Goal: Information Seeking & Learning: Learn about a topic

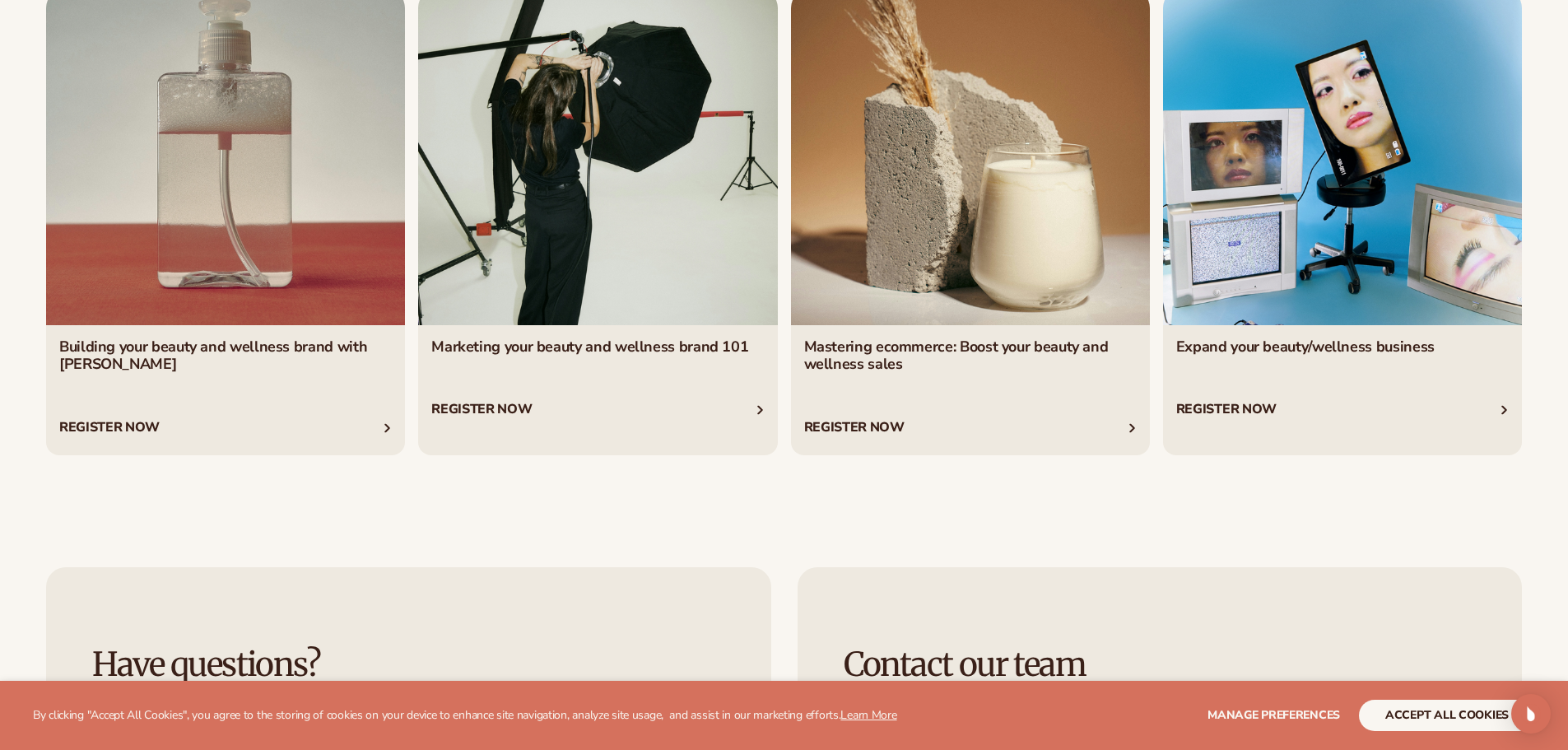
scroll to position [3459, 0]
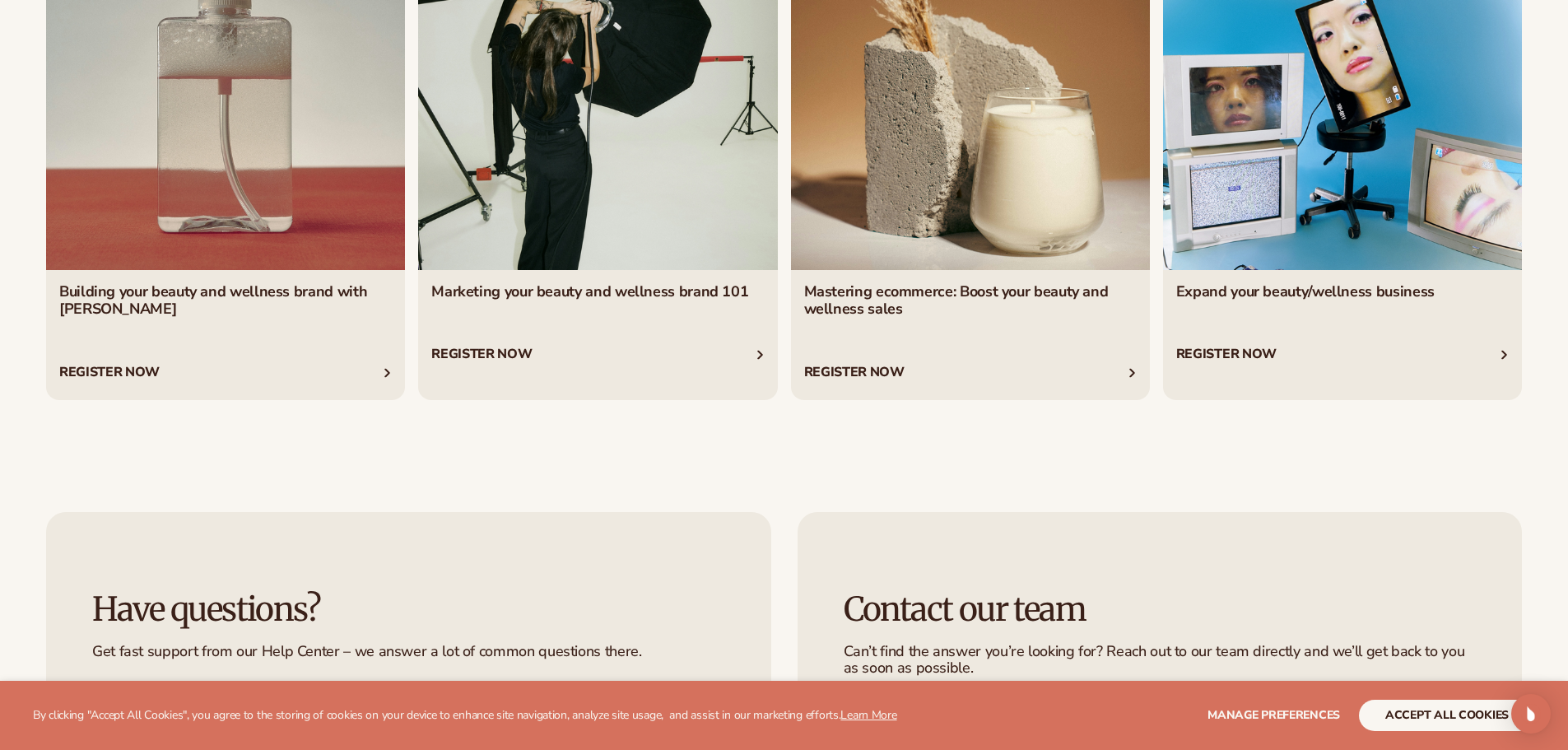
click at [575, 296] on link "2 / 4" at bounding box center [598, 167] width 359 height 467
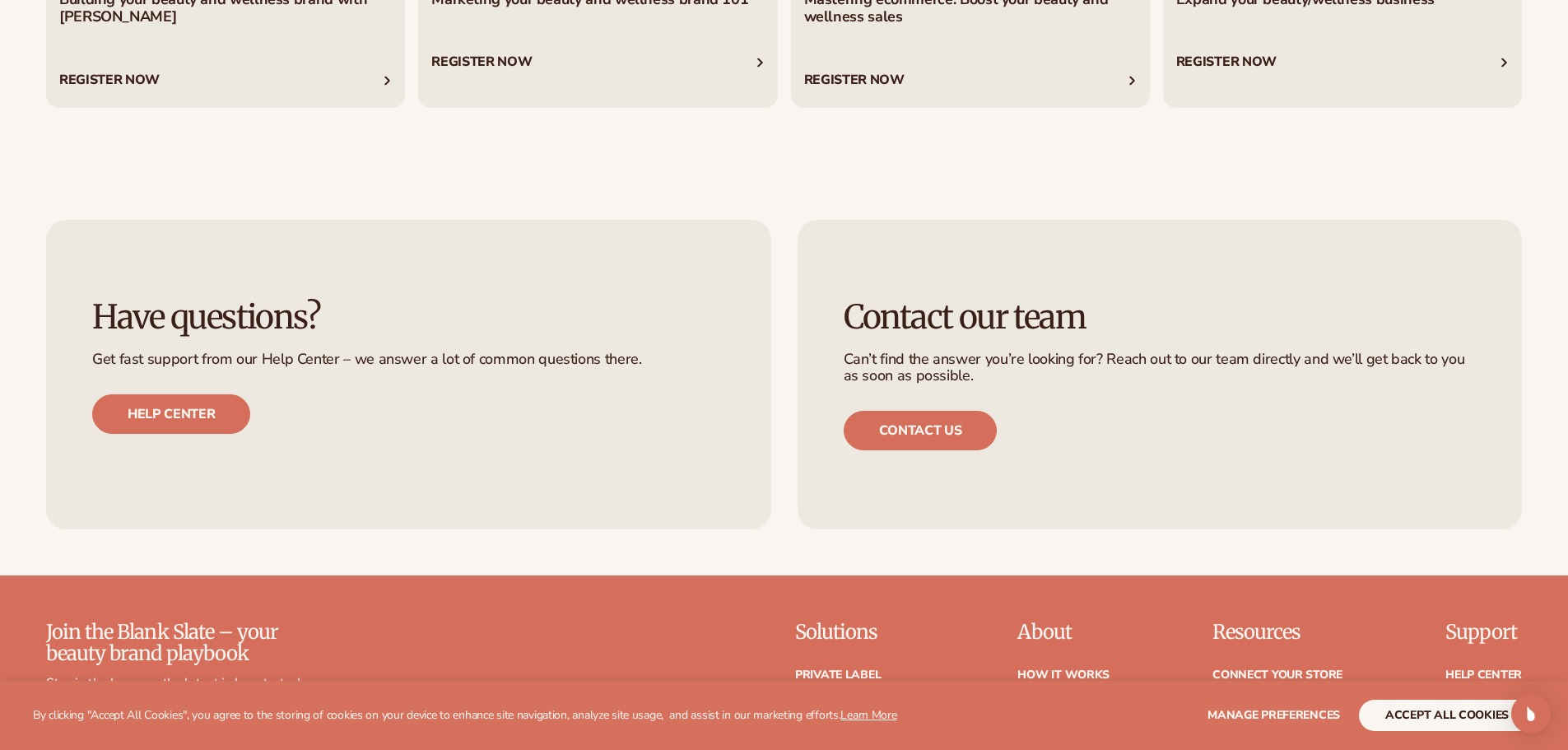
scroll to position [4117, 0]
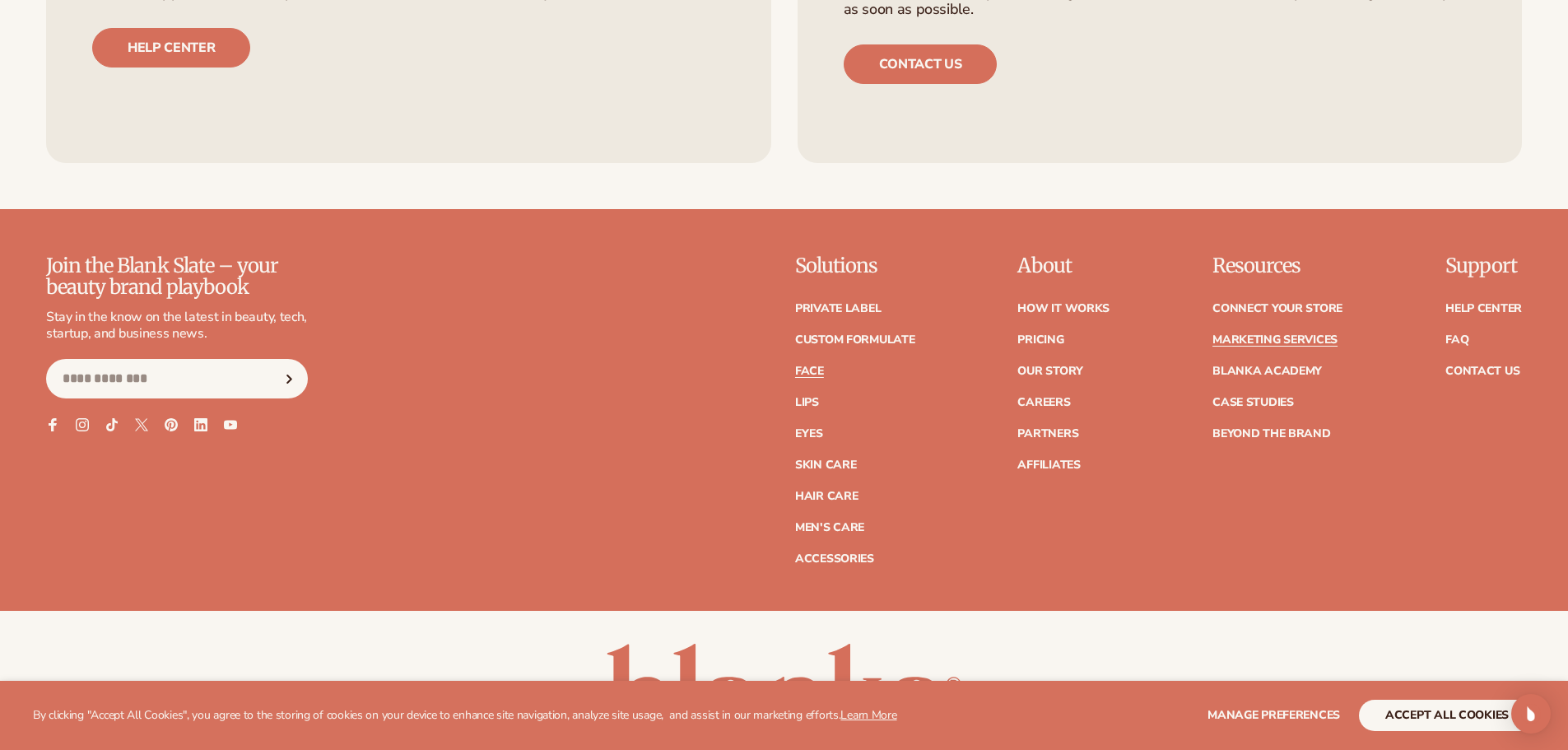
click at [803, 373] on link "Face" at bounding box center [809, 371] width 28 height 12
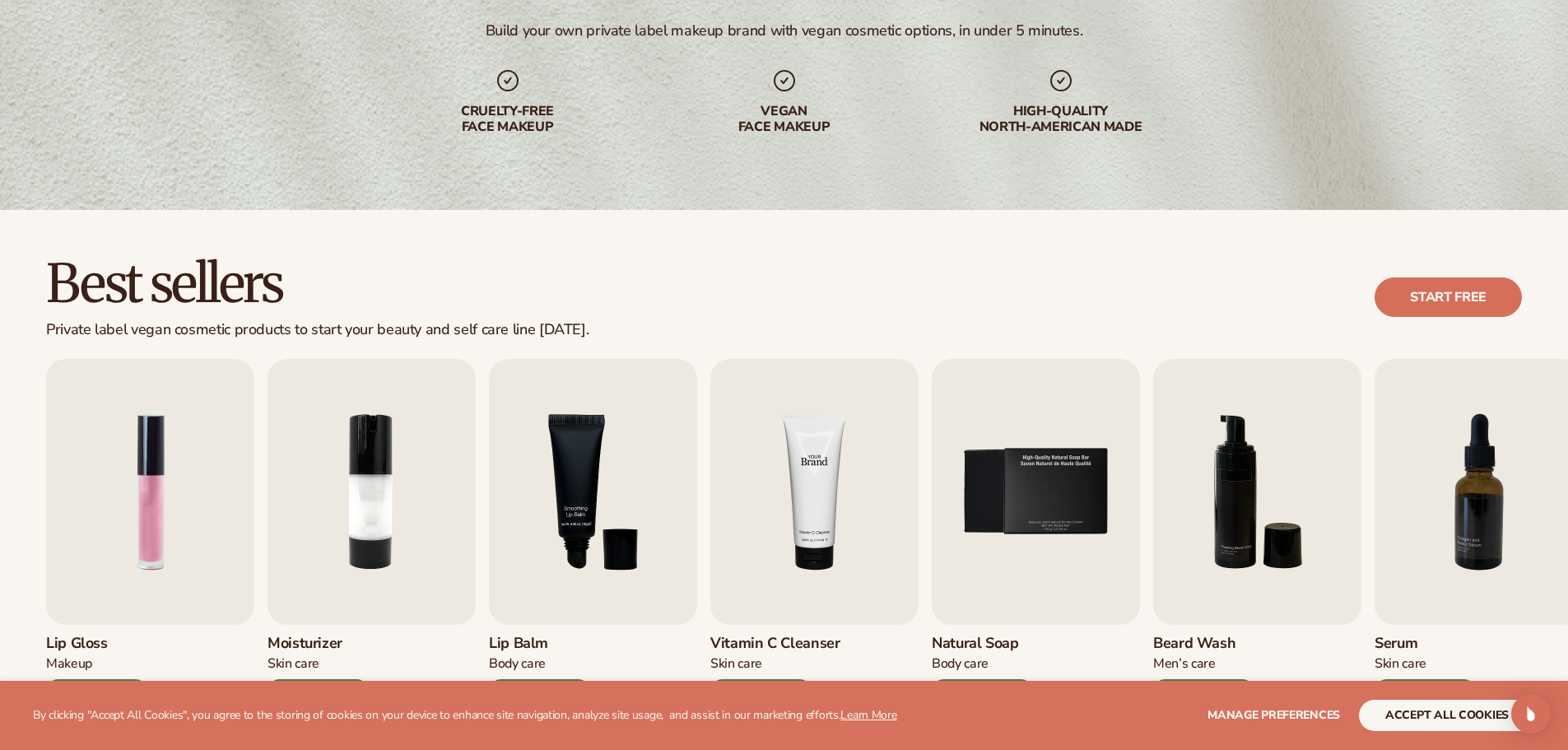
scroll to position [330, 0]
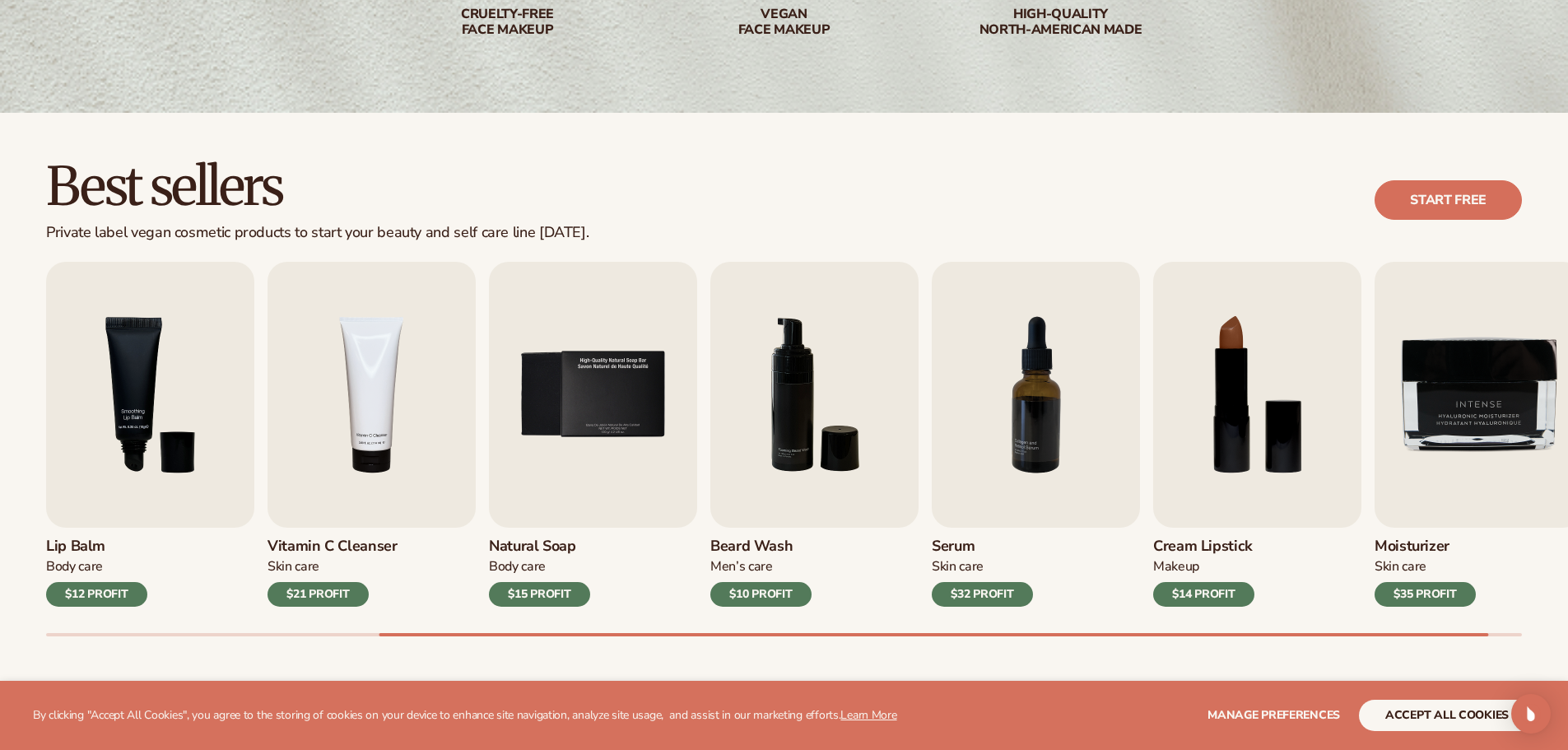
click at [1409, 548] on h3 "Moisturizer" at bounding box center [1425, 547] width 102 height 18
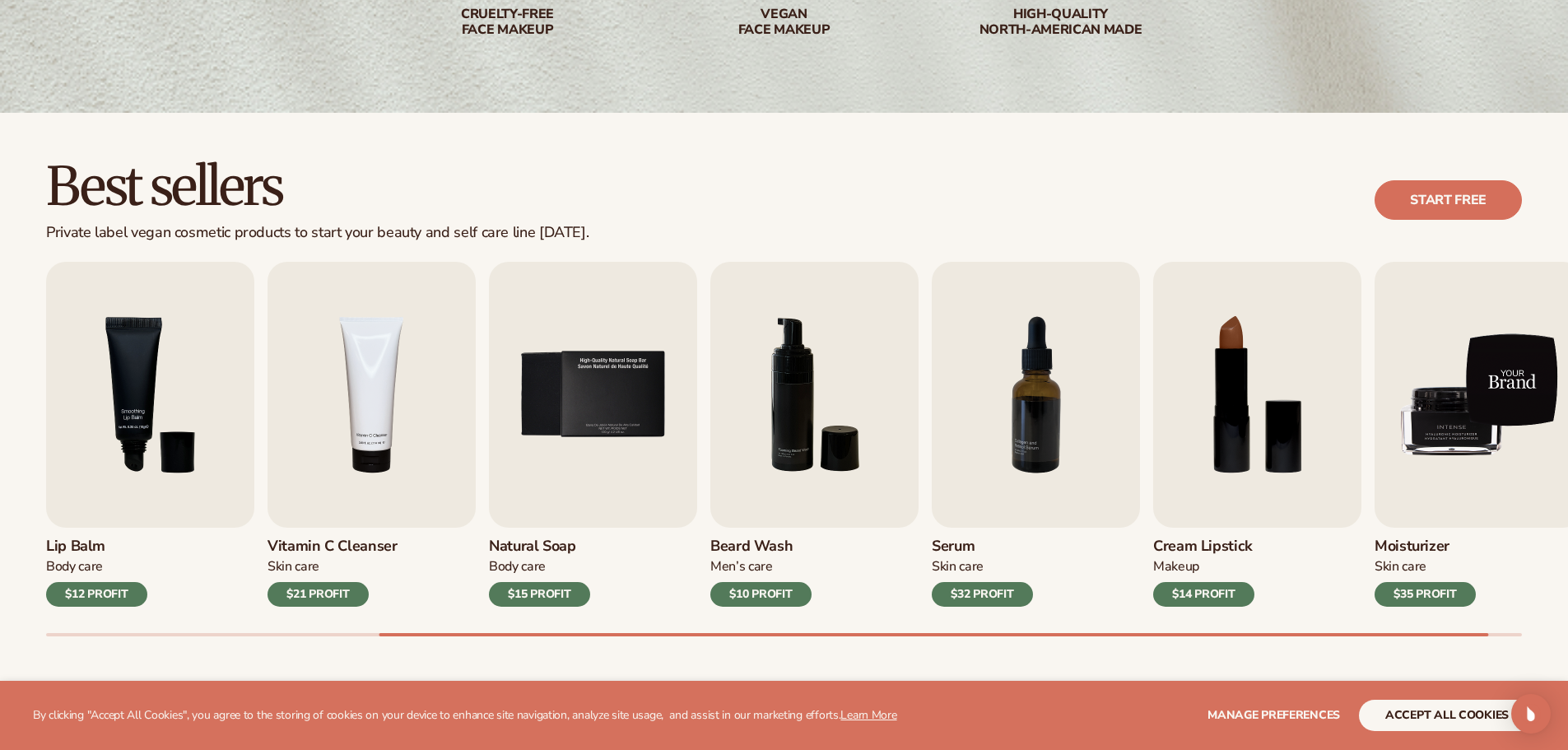
click at [1488, 404] on img "9 / 9" at bounding box center [1479, 395] width 209 height 266
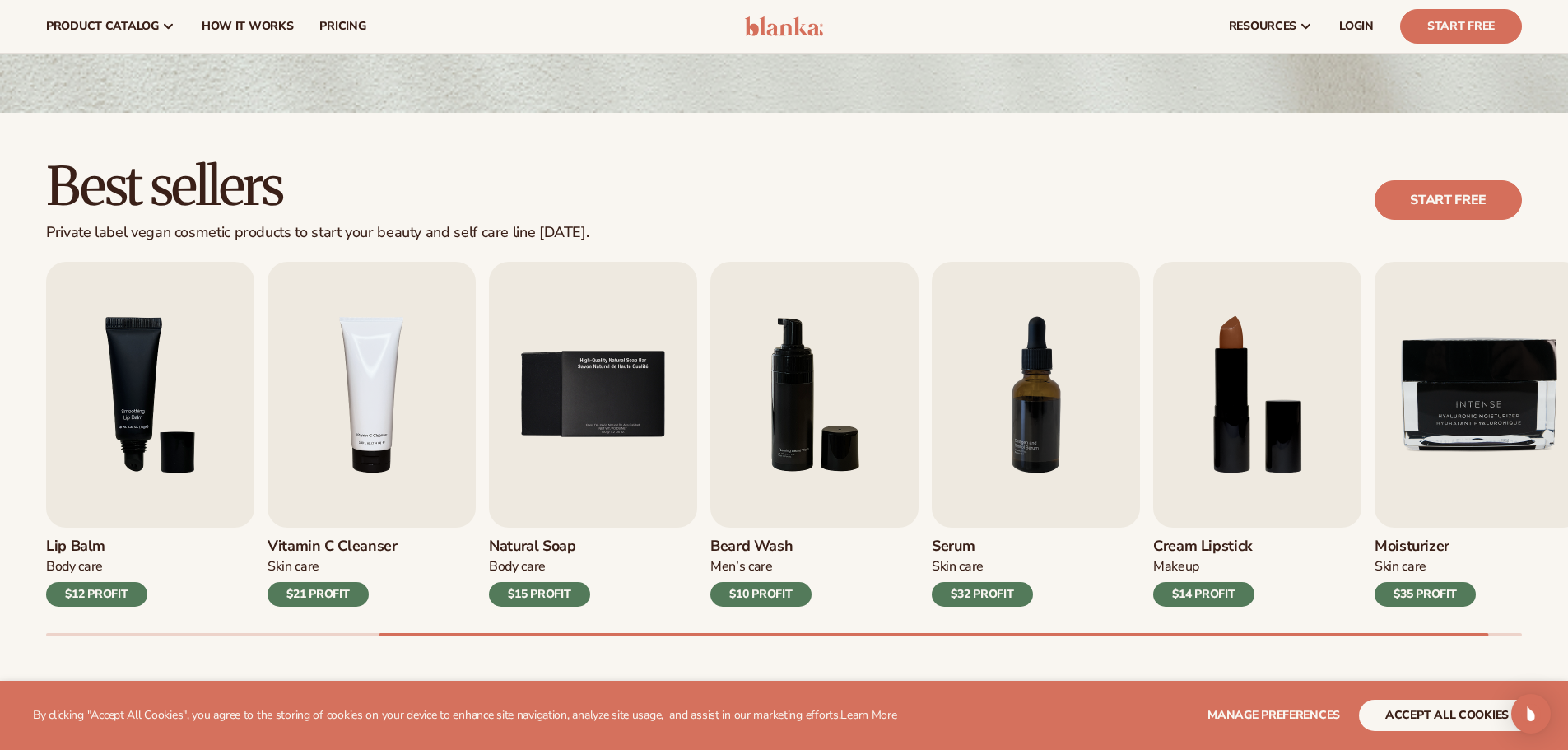
scroll to position [0, 0]
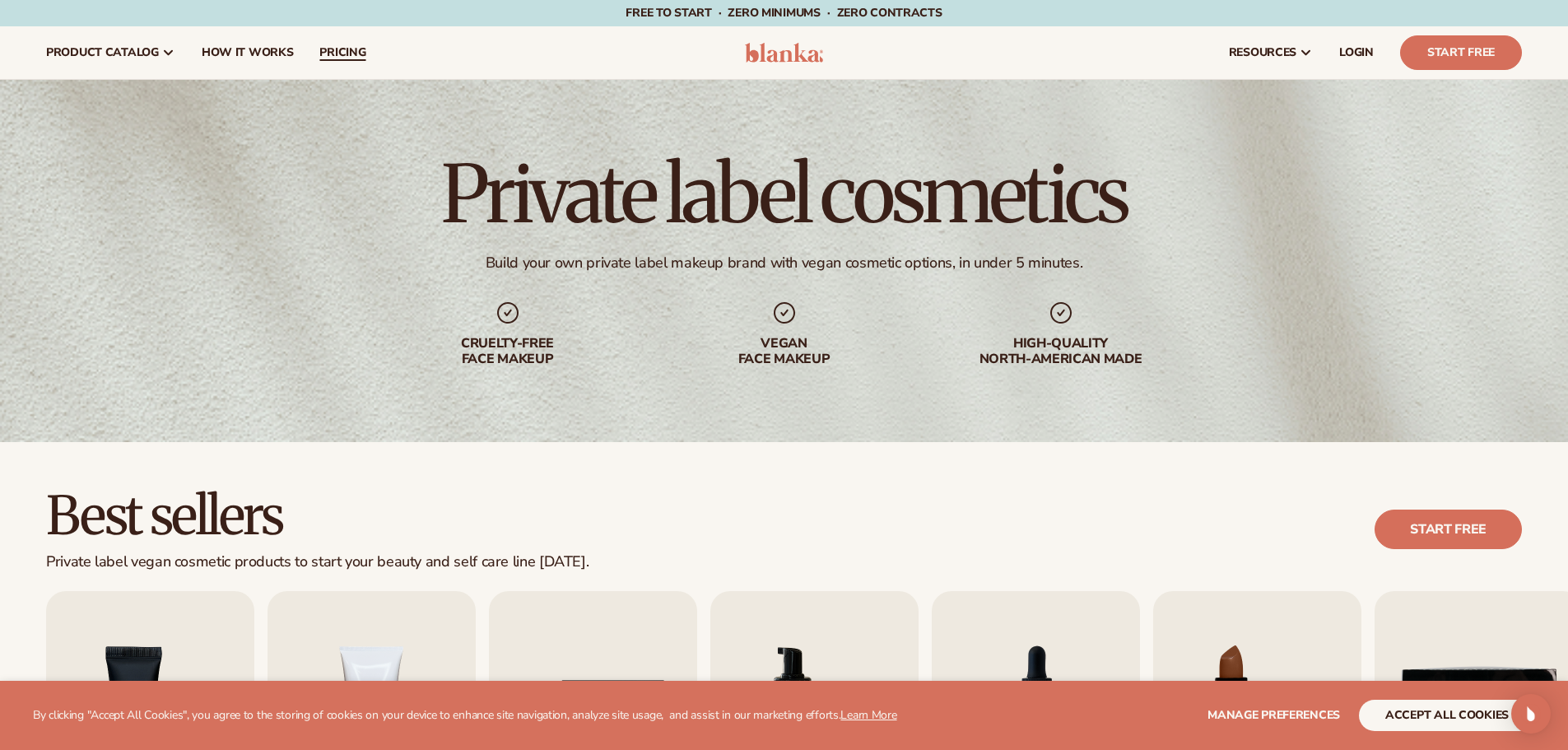
click at [333, 54] on span "pricing" at bounding box center [342, 52] width 46 height 13
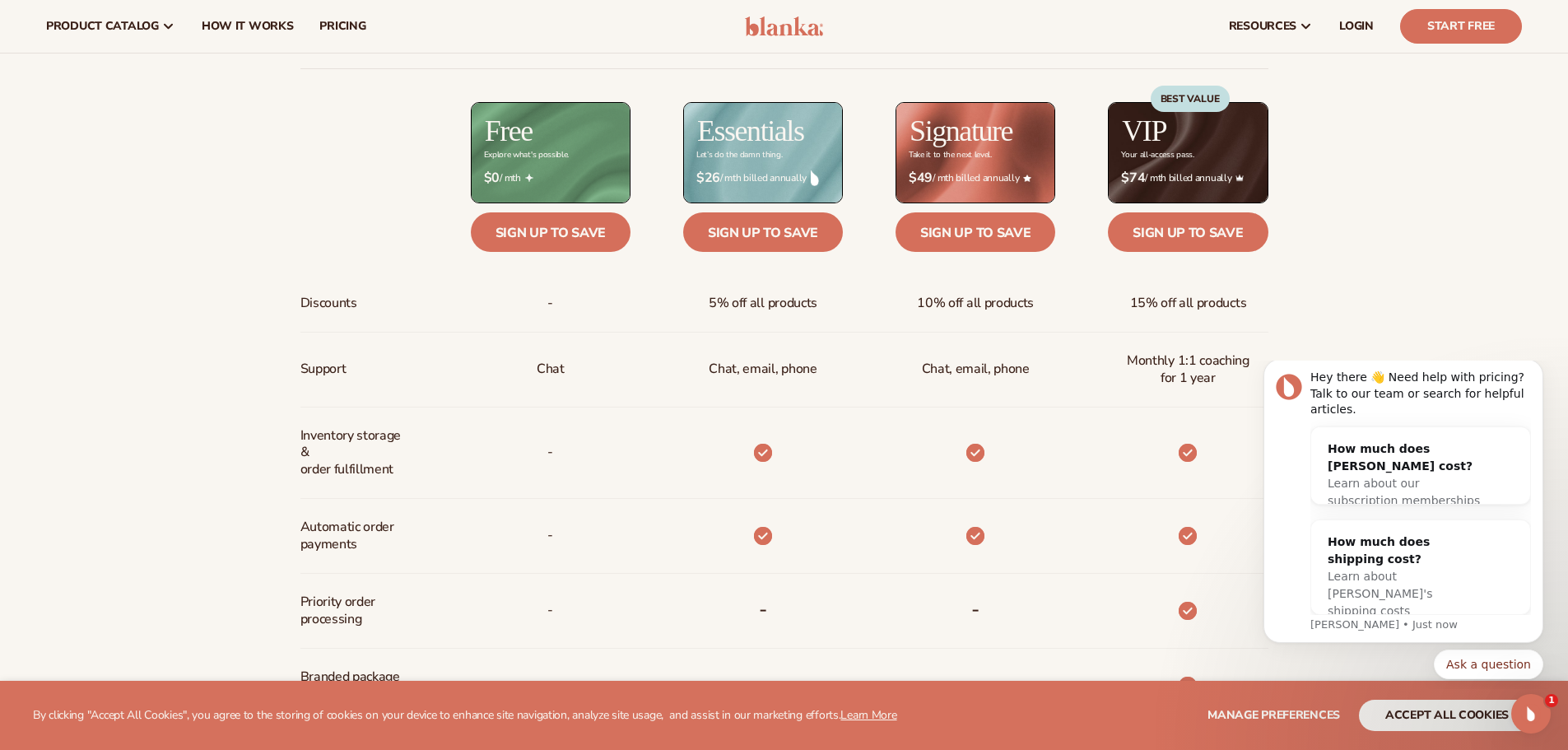
scroll to position [658, 0]
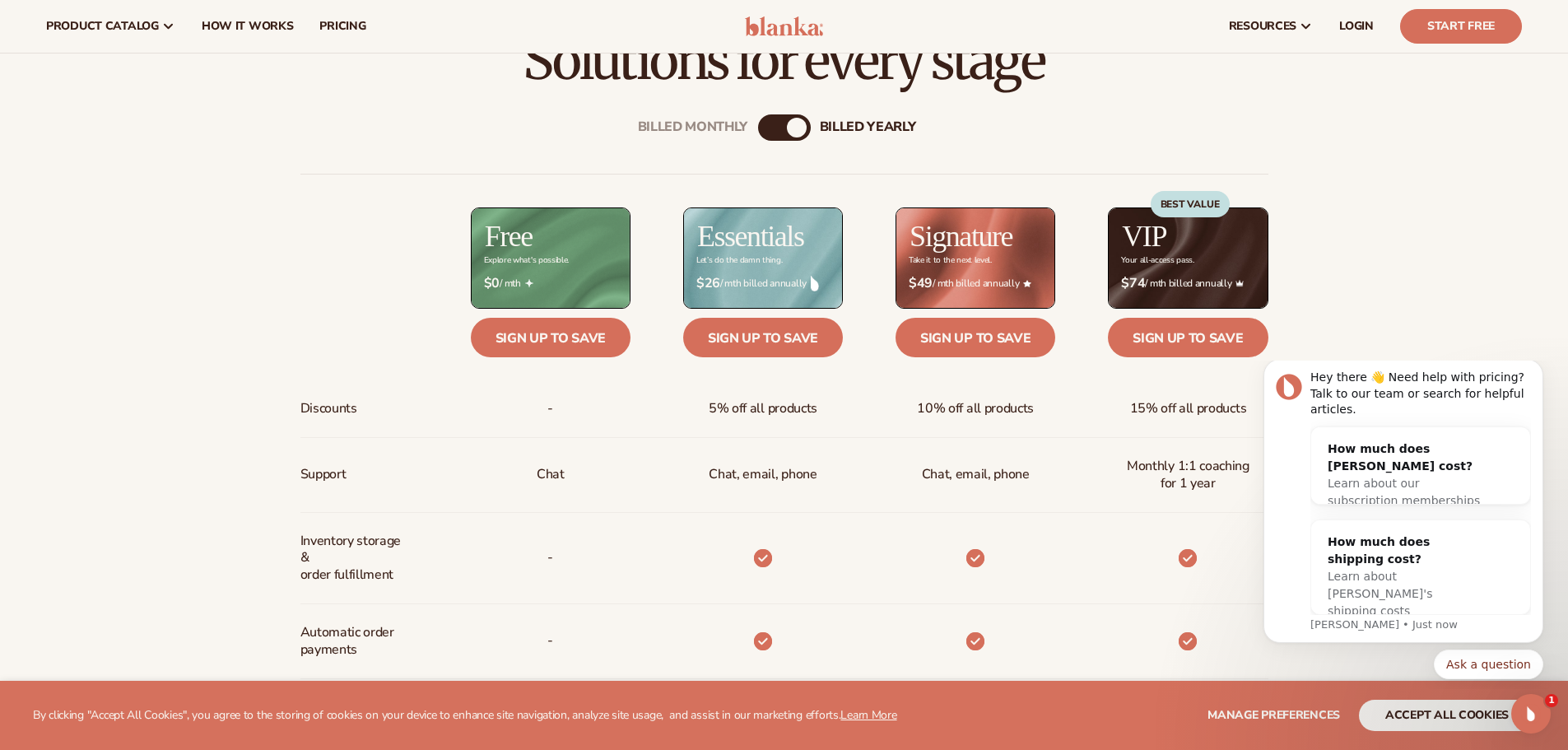
click at [796, 126] on div "billed Yearly" at bounding box center [797, 128] width 20 height 20
click at [796, 131] on div "billed Yearly" at bounding box center [797, 128] width 20 height 20
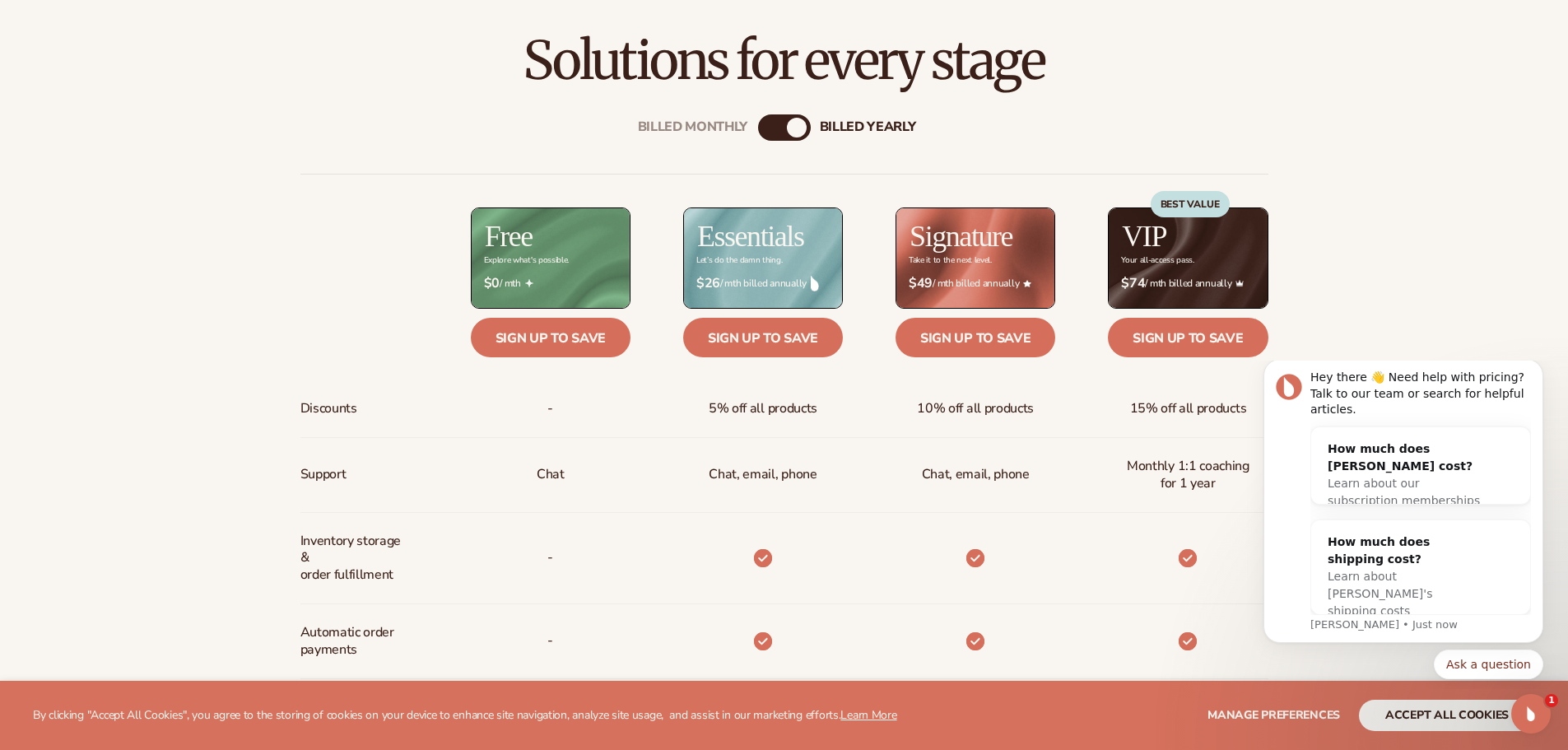
click at [795, 126] on div "billed Yearly" at bounding box center [797, 128] width 20 height 20
click at [1540, 369] on icon "Dismiss notification" at bounding box center [1539, 364] width 9 height 9
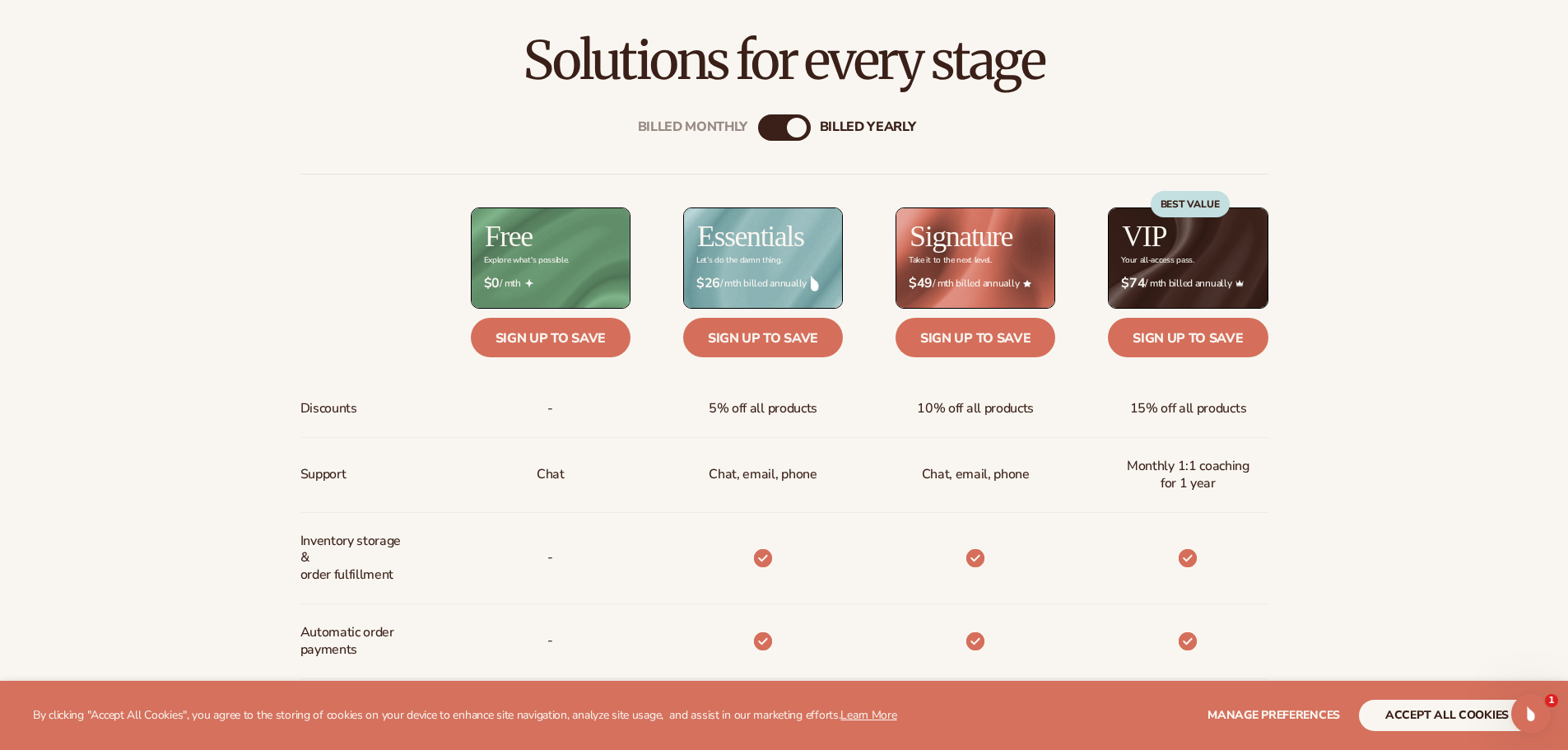
click at [794, 125] on div "billed Yearly" at bounding box center [797, 128] width 20 height 20
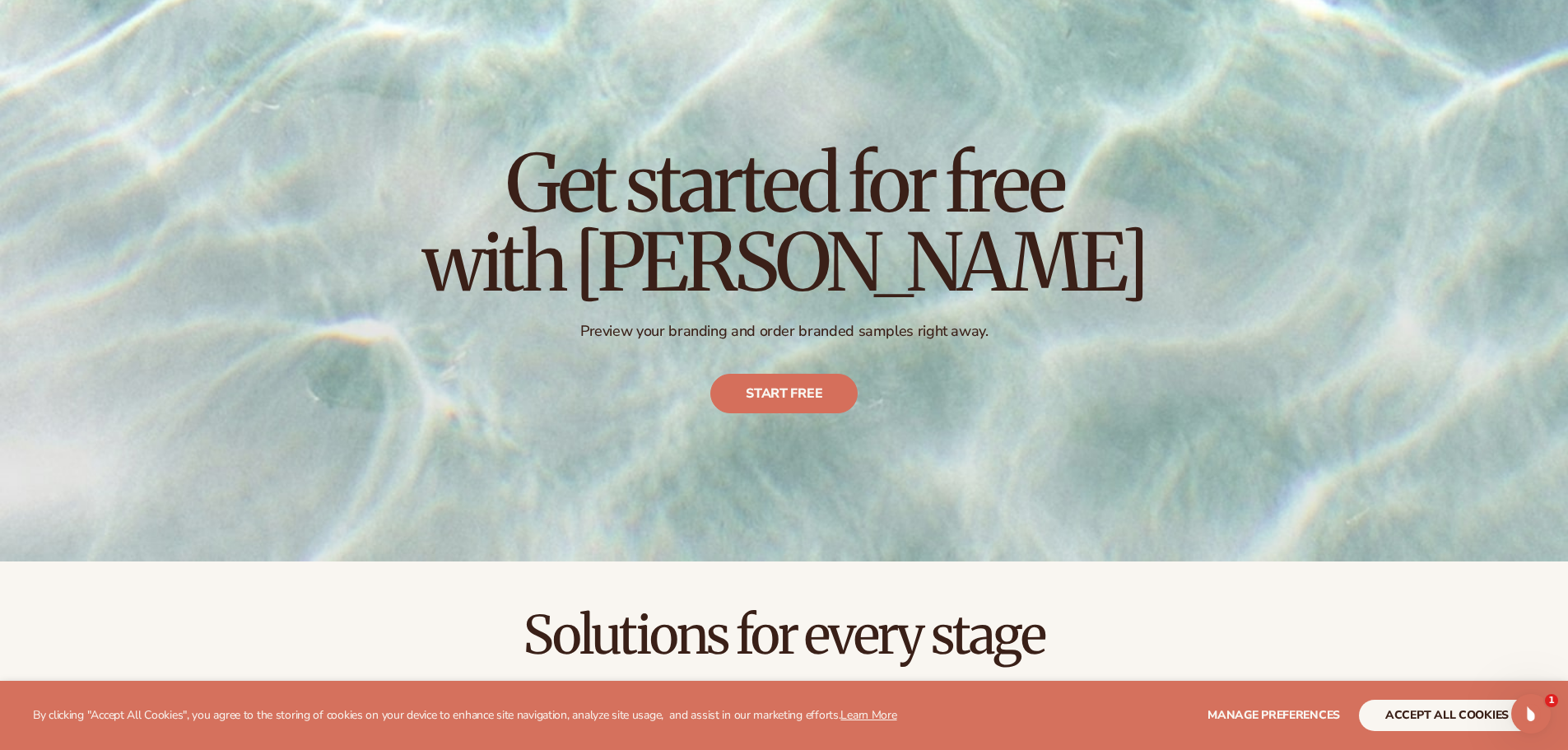
scroll to position [0, 0]
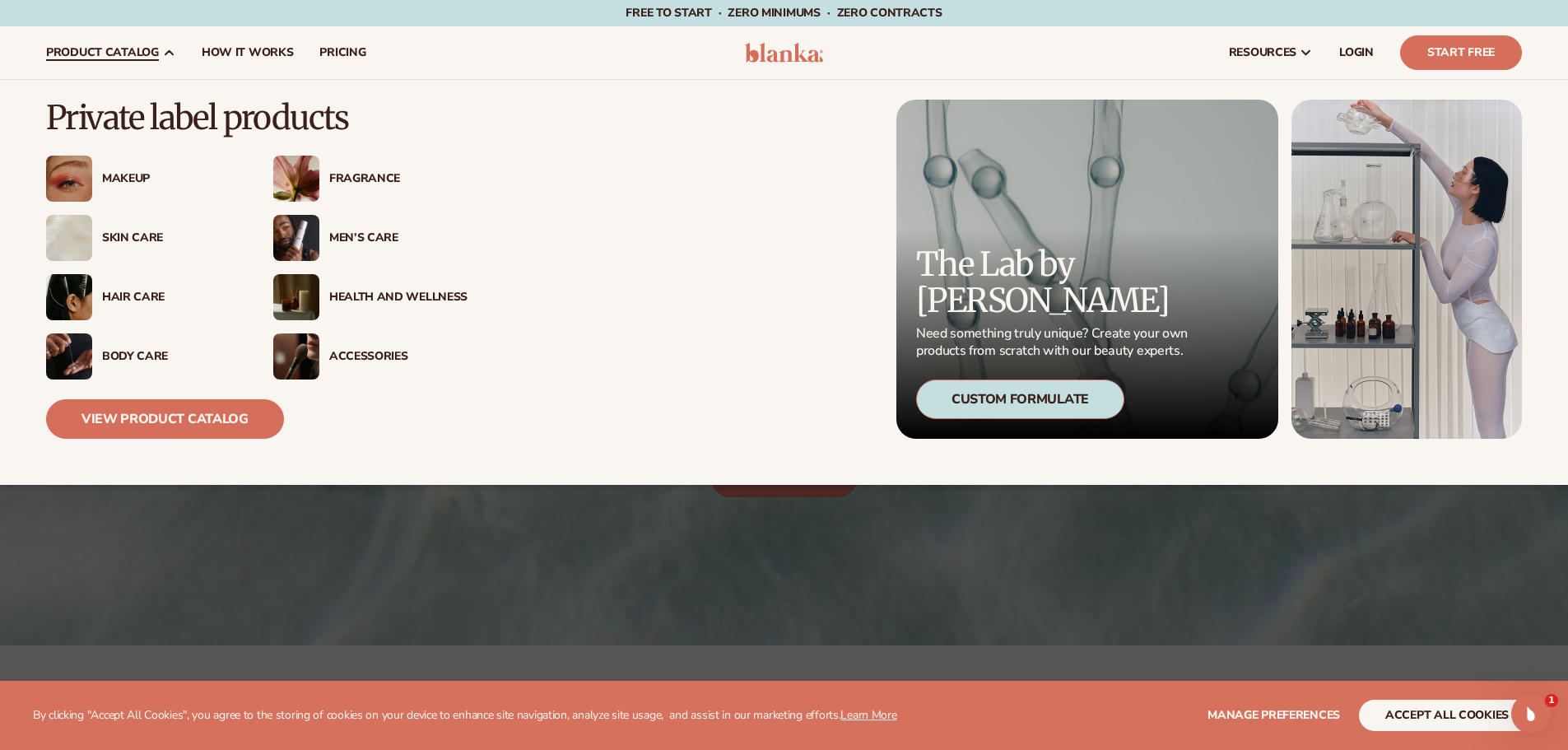
click at [116, 179] on div "Makeup" at bounding box center [171, 179] width 138 height 14
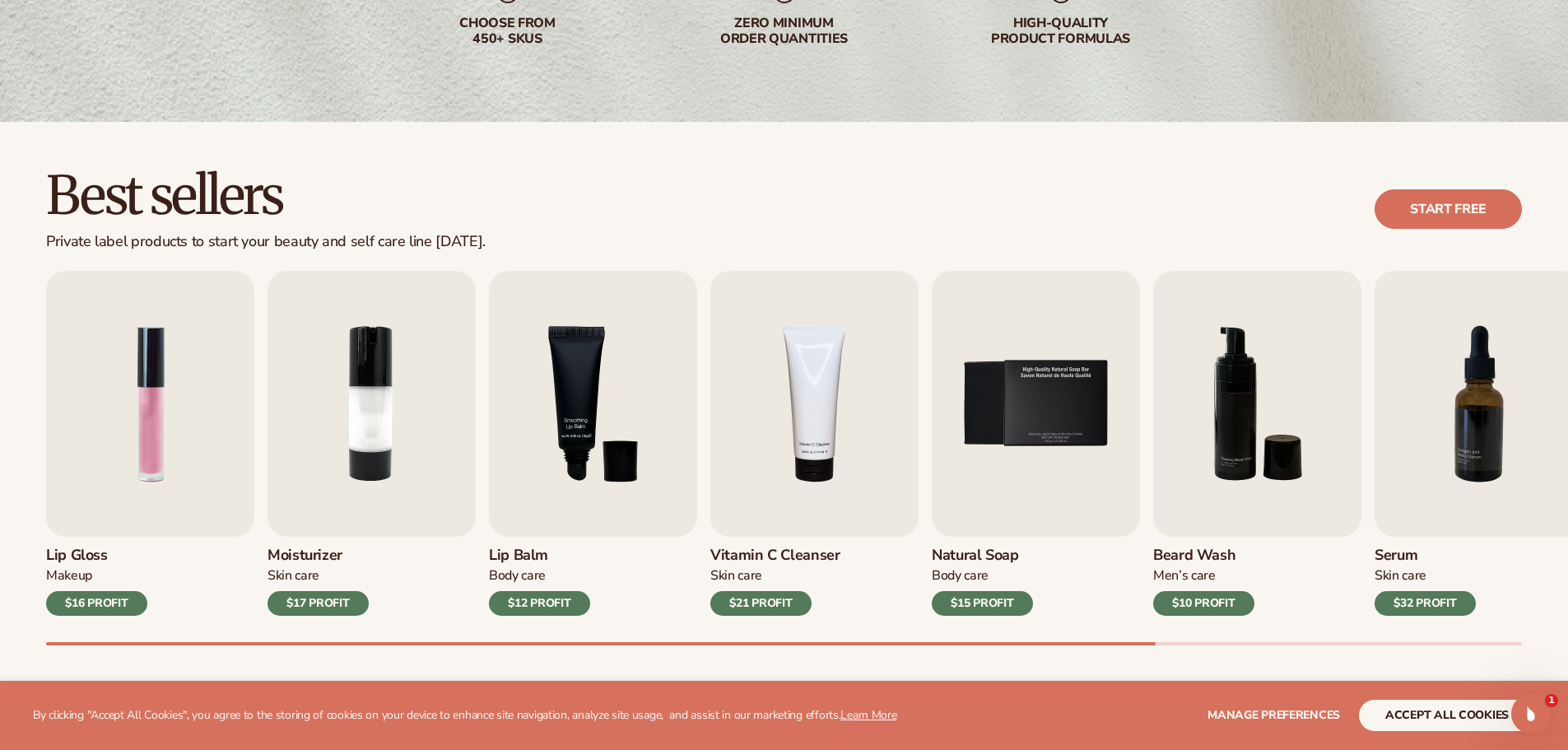
scroll to position [495, 0]
